Goal: Communication & Community: Answer question/provide support

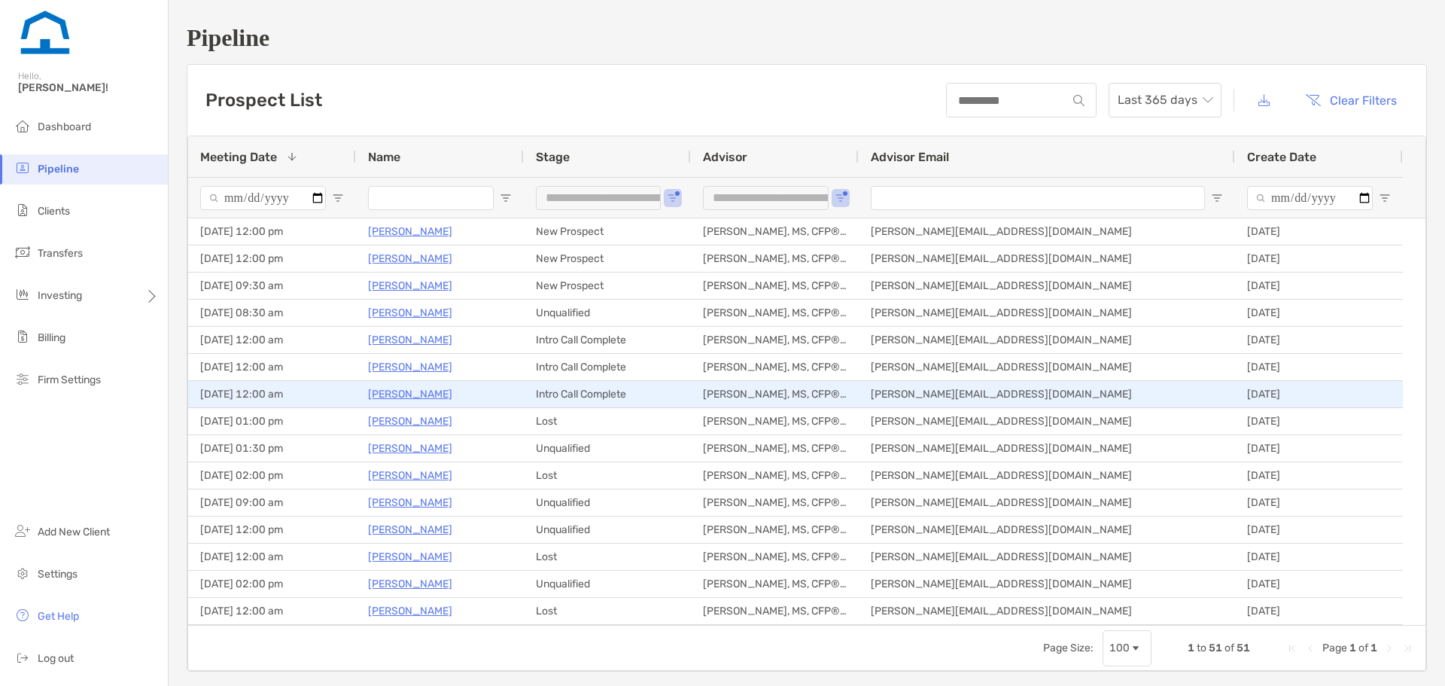
click at [397, 395] on p "[PERSON_NAME]" at bounding box center [410, 394] width 84 height 19
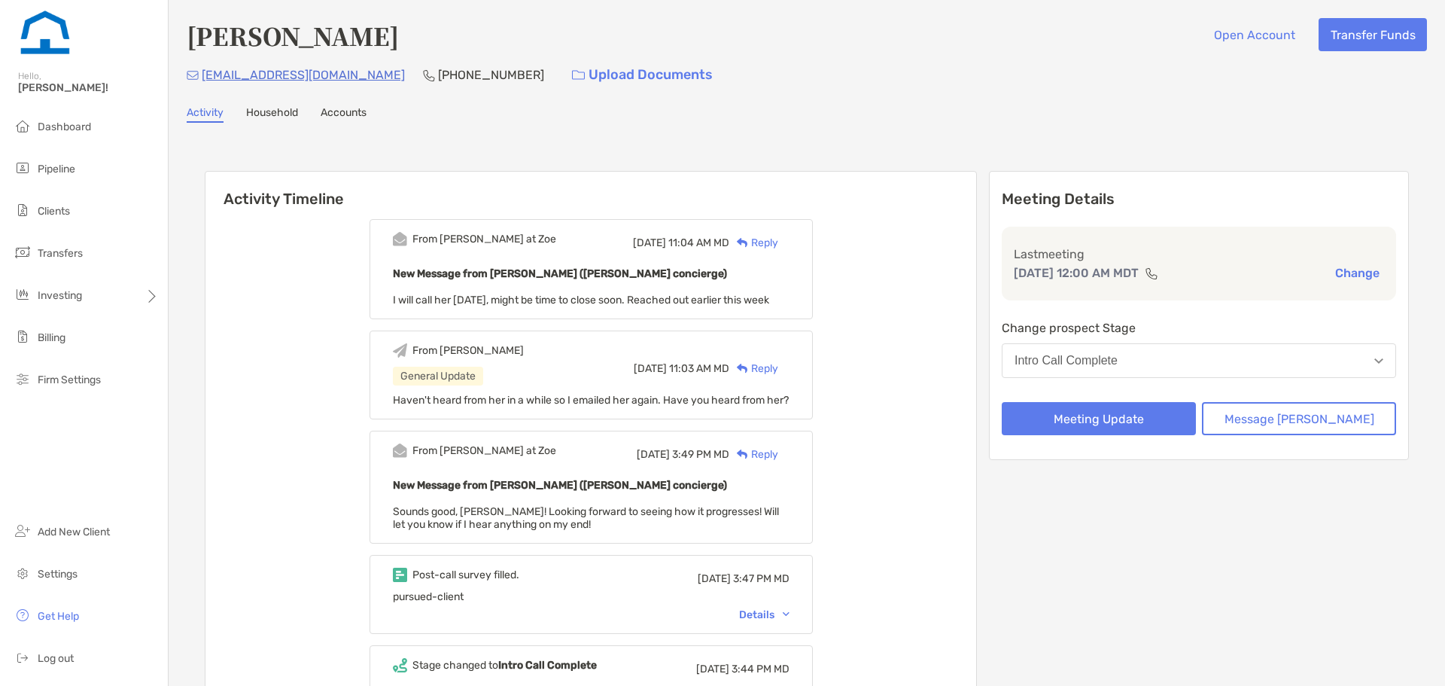
click at [778, 242] on div "Reply" at bounding box center [753, 243] width 49 height 16
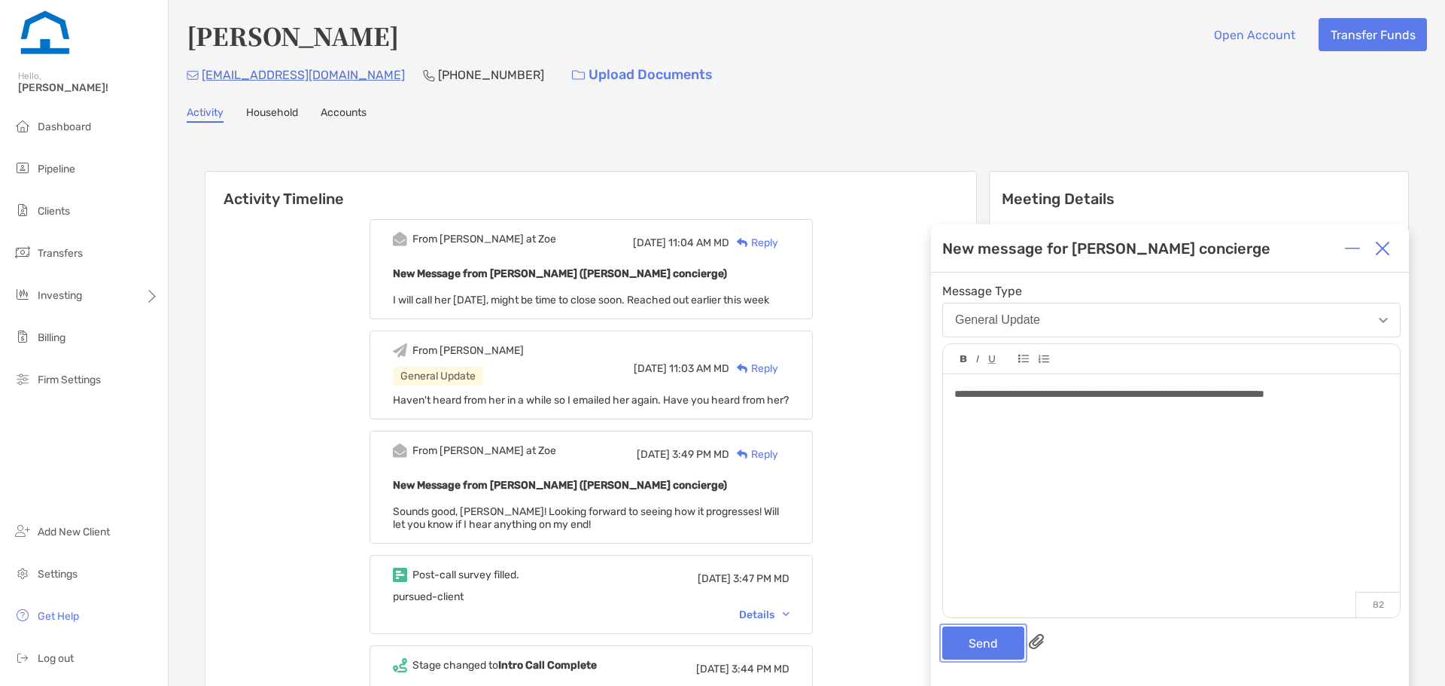
click at [979, 647] on button "Send" at bounding box center [983, 642] width 82 height 33
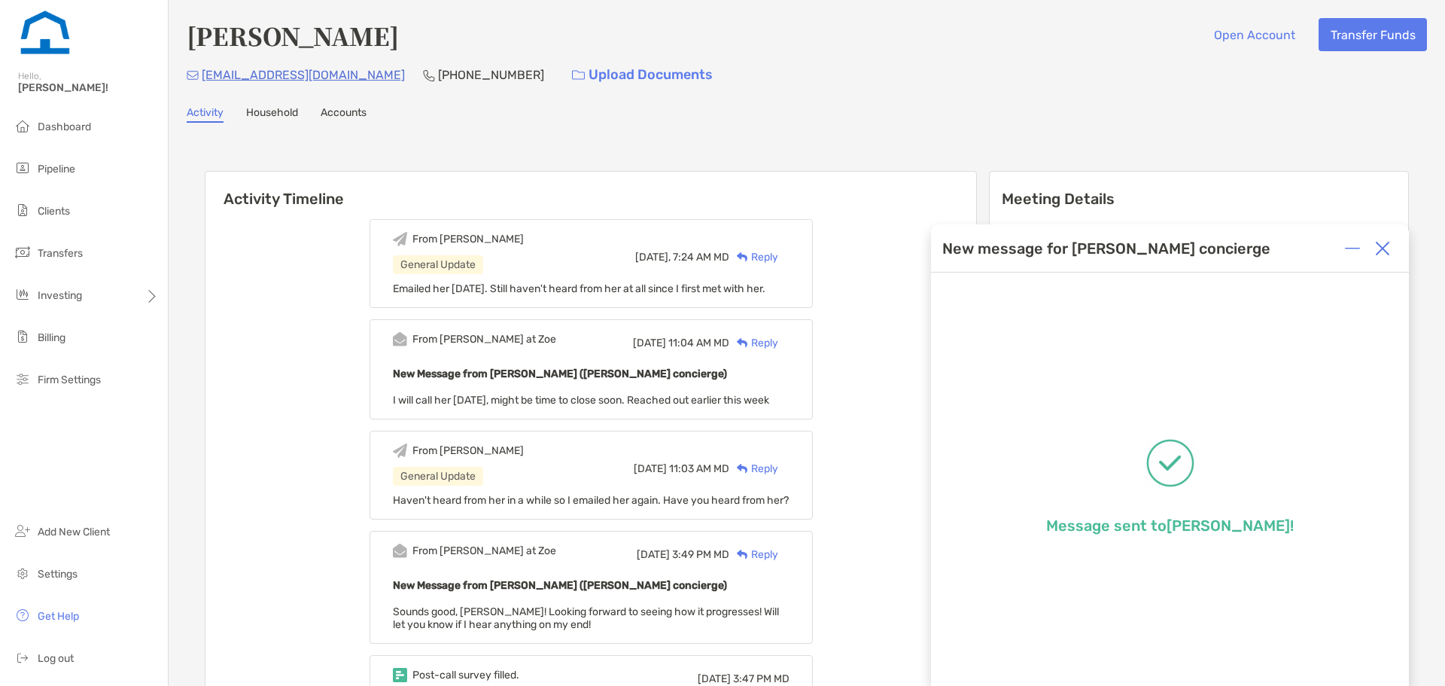
click at [853, 90] on div "kat75pt@yahoo.com (720) 762-9886 Upload Documents" at bounding box center [807, 75] width 1241 height 32
click at [1388, 248] on img at bounding box center [1382, 248] width 15 height 15
